Goal: Entertainment & Leisure: Browse casually

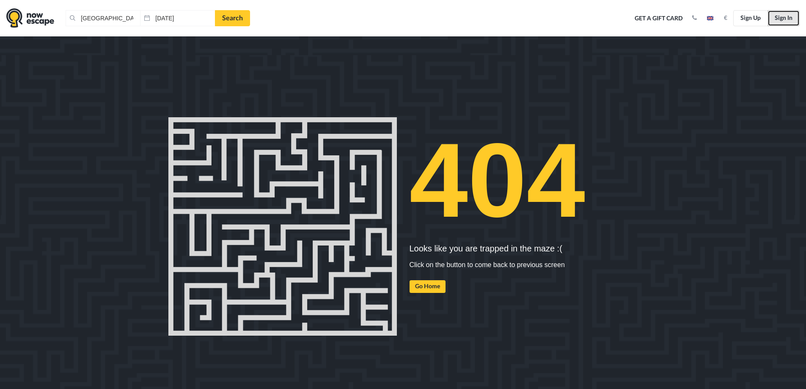
drag, startPoint x: 793, startPoint y: 17, endPoint x: 769, endPoint y: 28, distance: 26.9
click at [793, 17] on link "Sign In" at bounding box center [784, 18] width 32 height 16
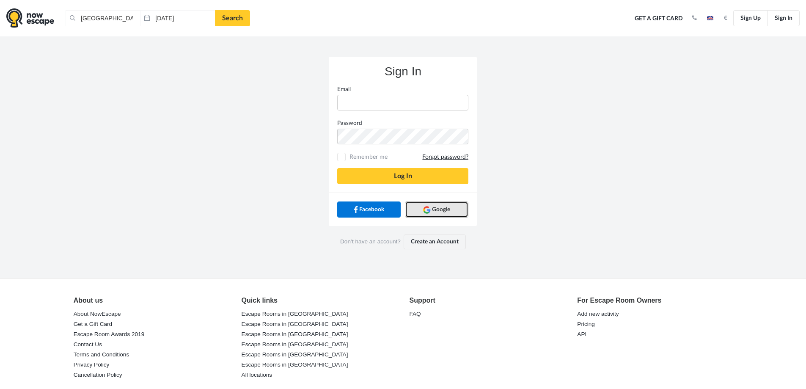
click at [441, 208] on span "Google" at bounding box center [441, 209] width 18 height 8
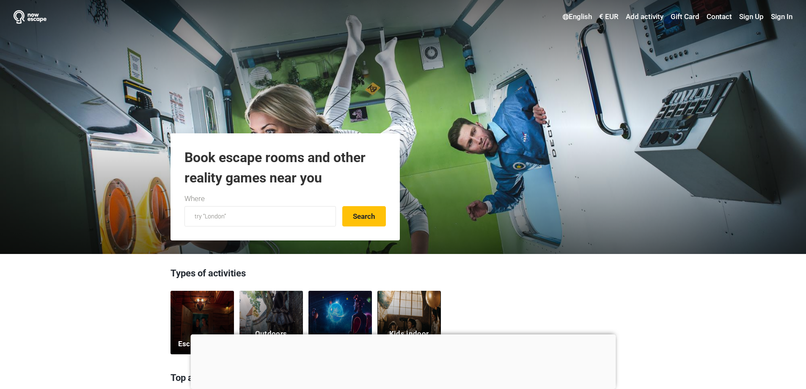
scroll to position [127, 0]
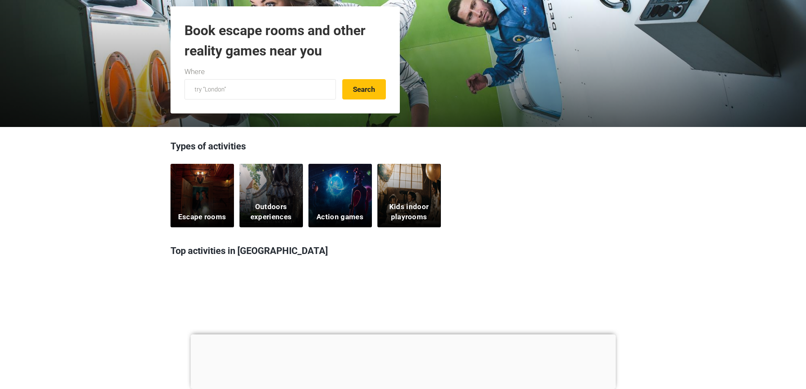
click at [406, 334] on div at bounding box center [402, 334] width 425 height 0
click at [196, 200] on div "Escape rooms" at bounding box center [202, 195] width 63 height 63
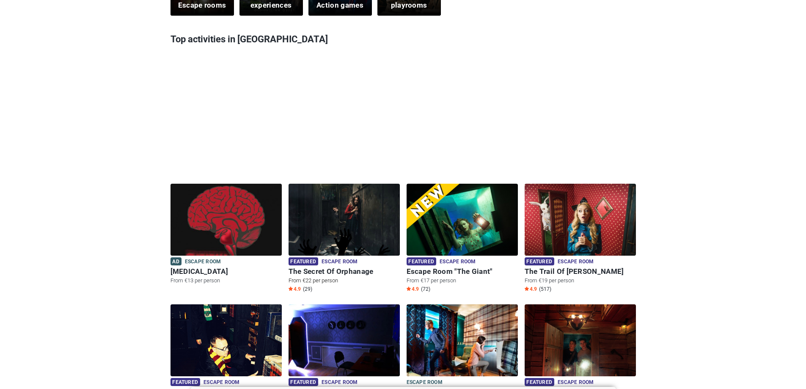
scroll to position [508, 0]
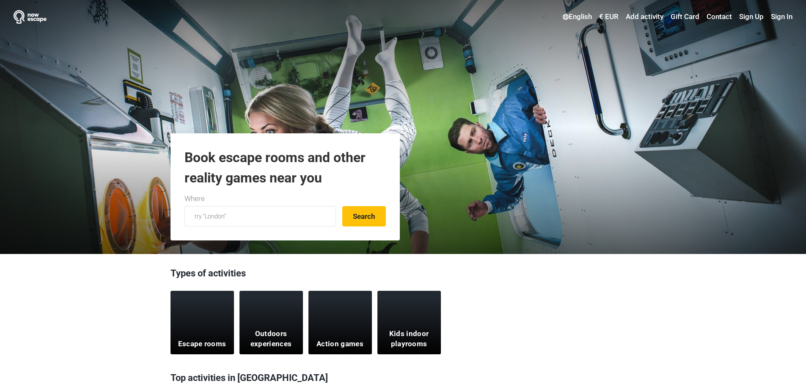
scroll to position [508, 0]
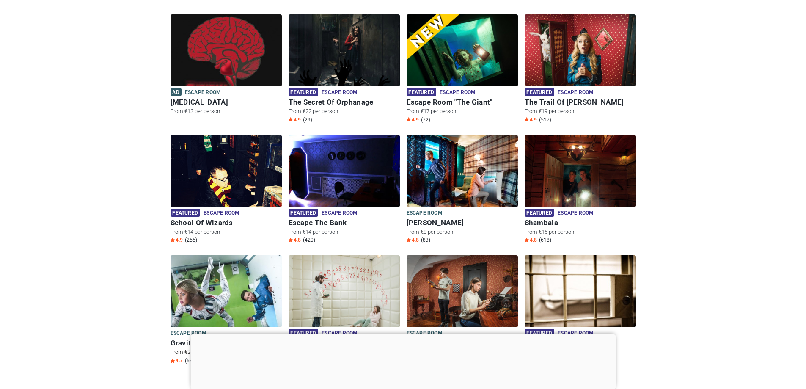
click at [225, 286] on img at bounding box center [226, 296] width 111 height 83
click at [244, 302] on img at bounding box center [226, 296] width 111 height 83
click at [405, 334] on div at bounding box center [402, 334] width 425 height 0
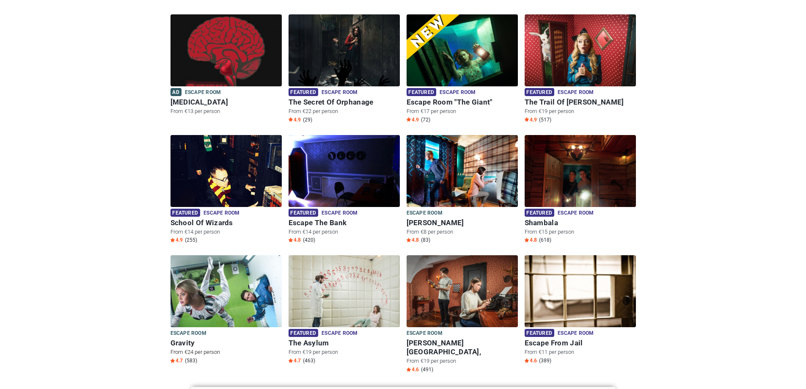
click at [249, 309] on img at bounding box center [226, 296] width 111 height 83
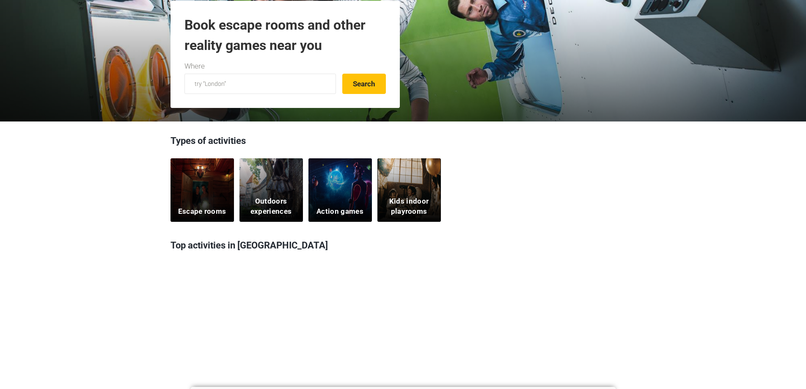
scroll to position [0, 0]
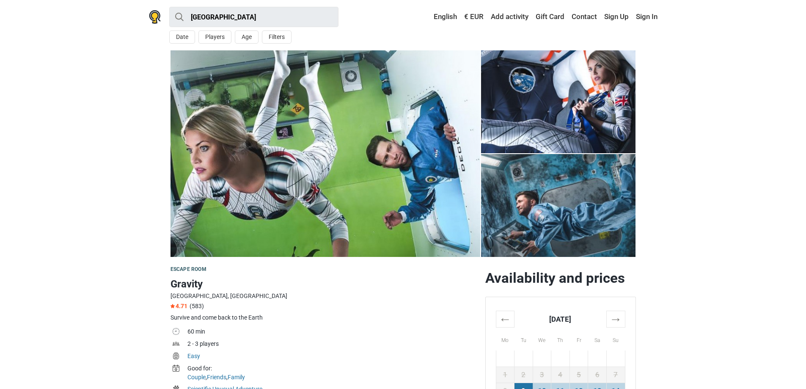
scroll to position [169, 0]
